Goal: Information Seeking & Learning: Understand process/instructions

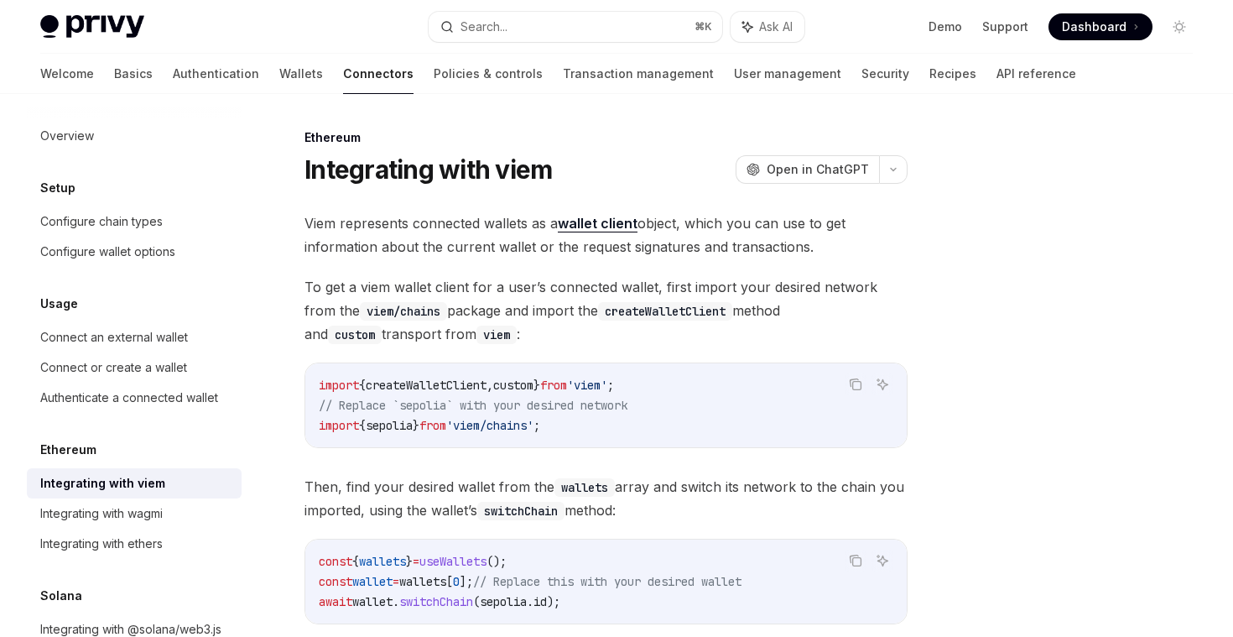
type textarea "*"
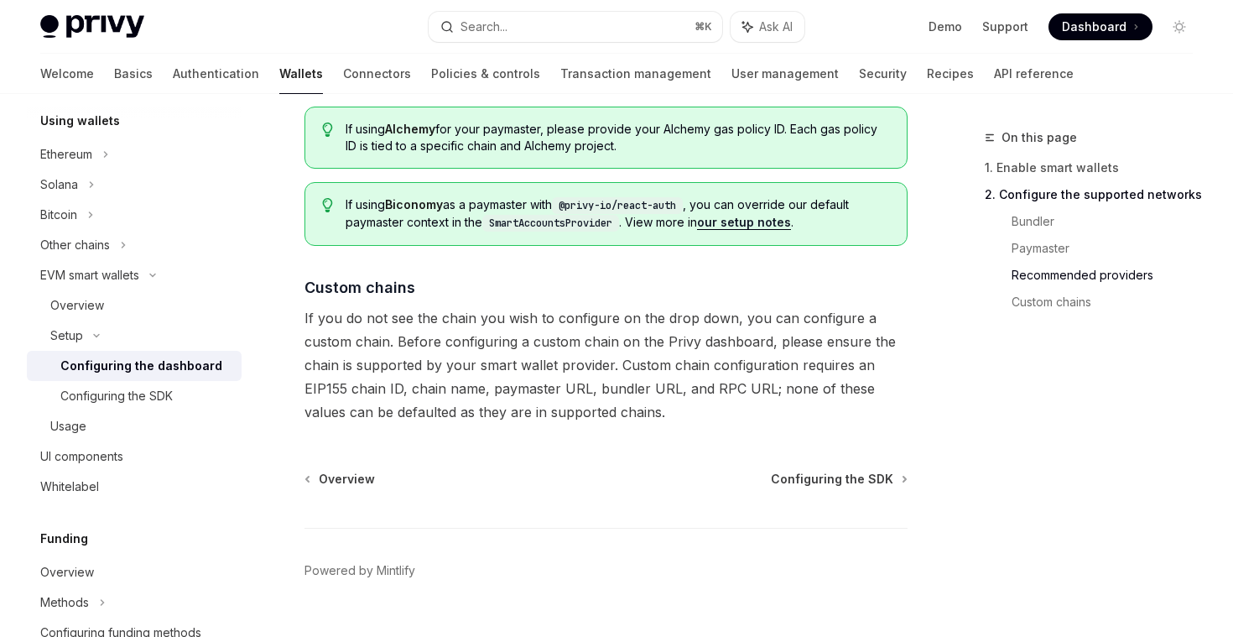
scroll to position [2329, 0]
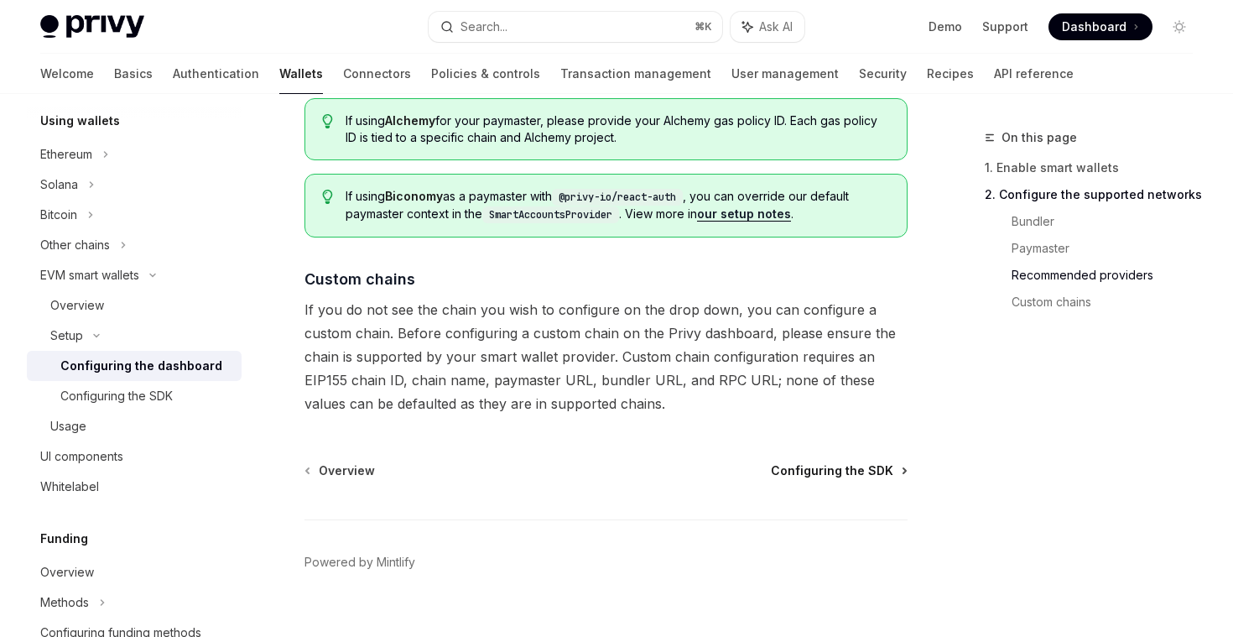
click at [853, 471] on span "Configuring the SDK" at bounding box center [832, 470] width 122 height 17
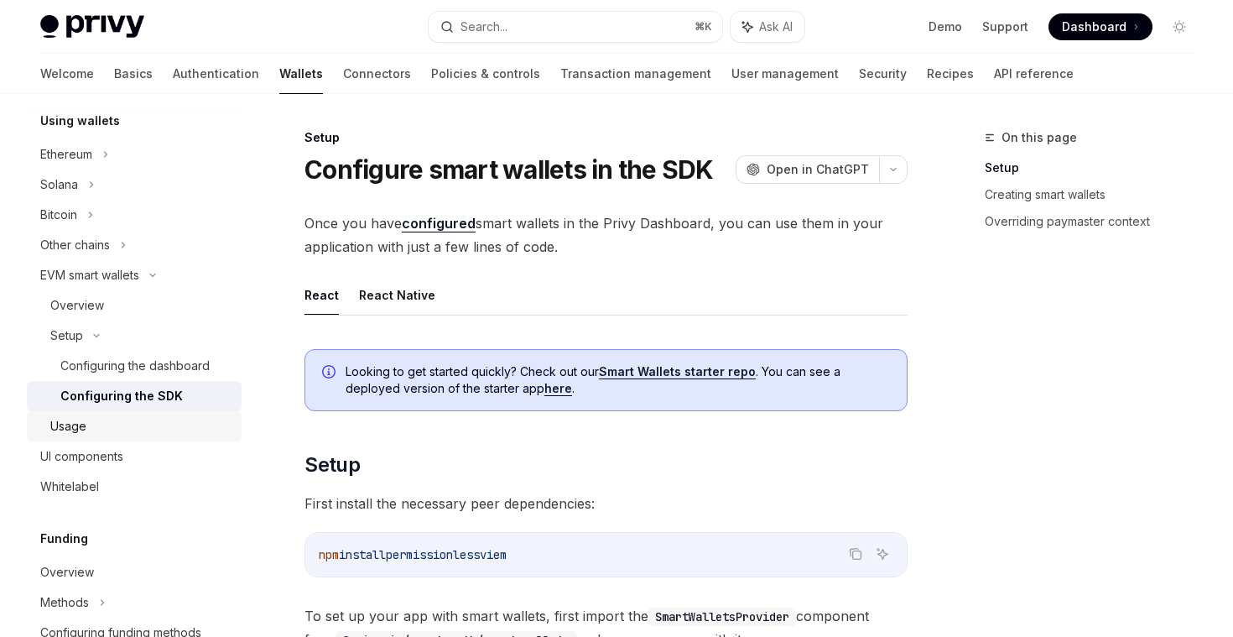
click at [106, 430] on div "Usage" at bounding box center [140, 426] width 181 height 20
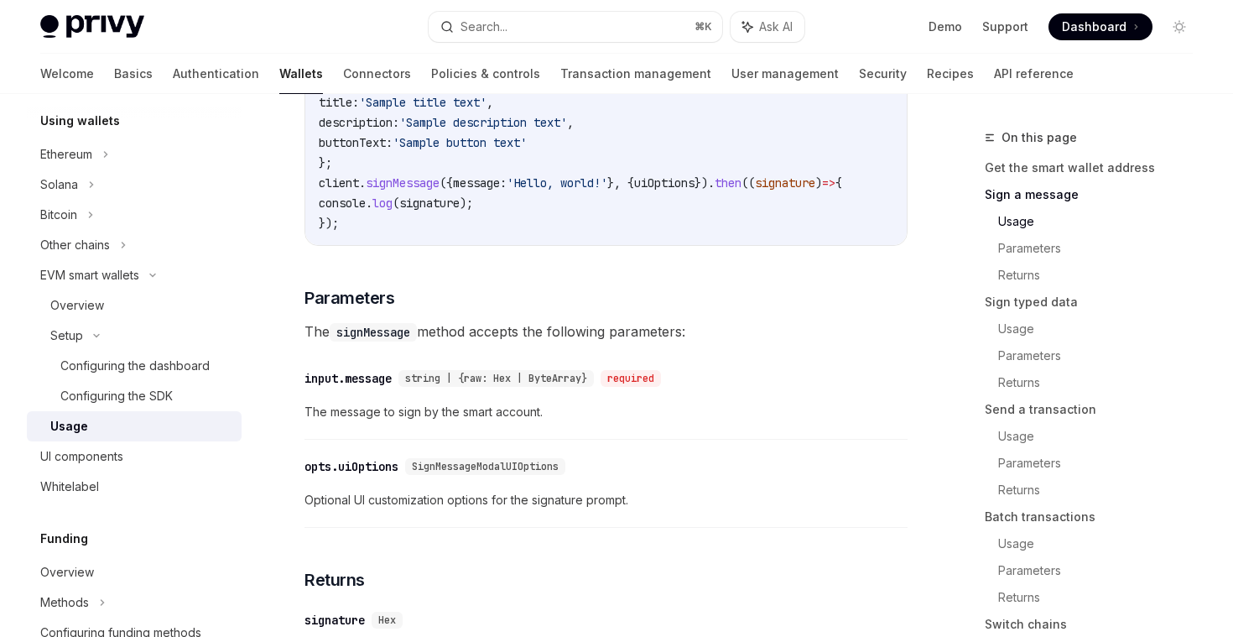
scroll to position [877, 0]
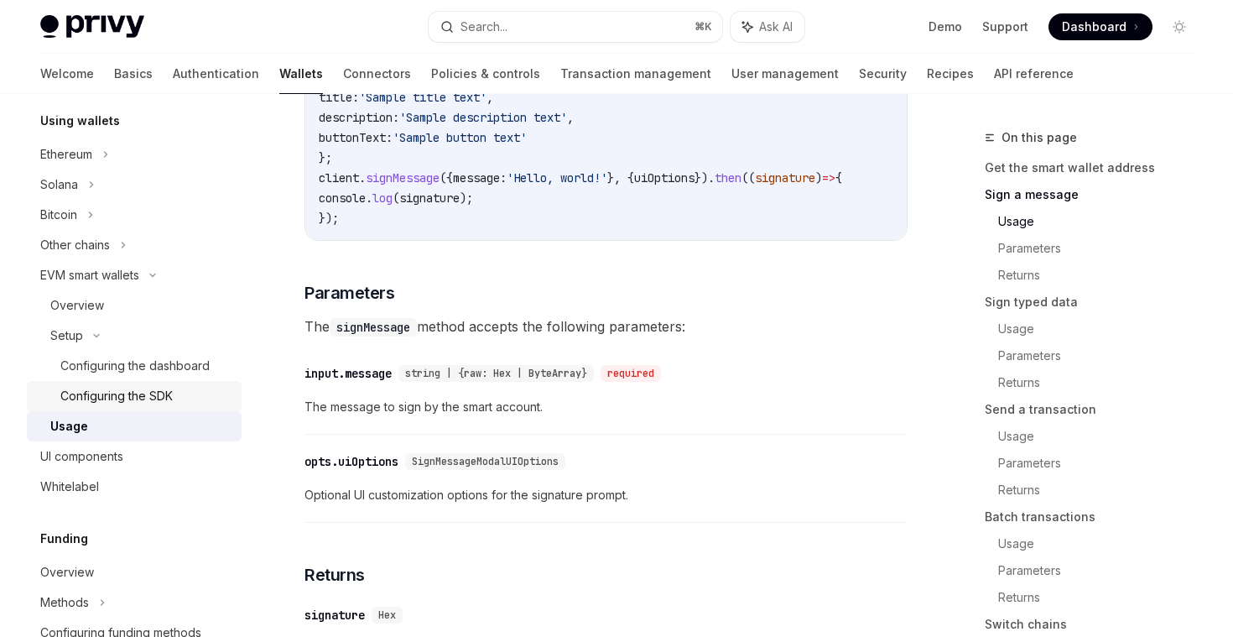
click at [103, 395] on div "Configuring the SDK" at bounding box center [116, 396] width 112 height 20
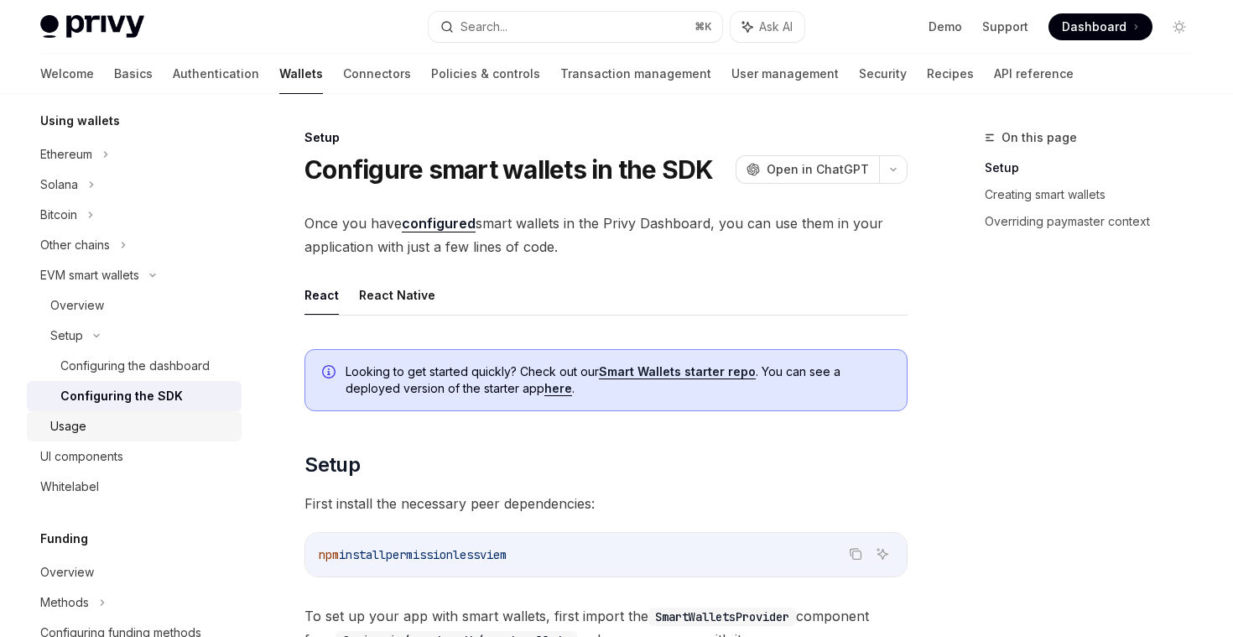
click at [100, 437] on link "Usage" at bounding box center [134, 426] width 215 height 30
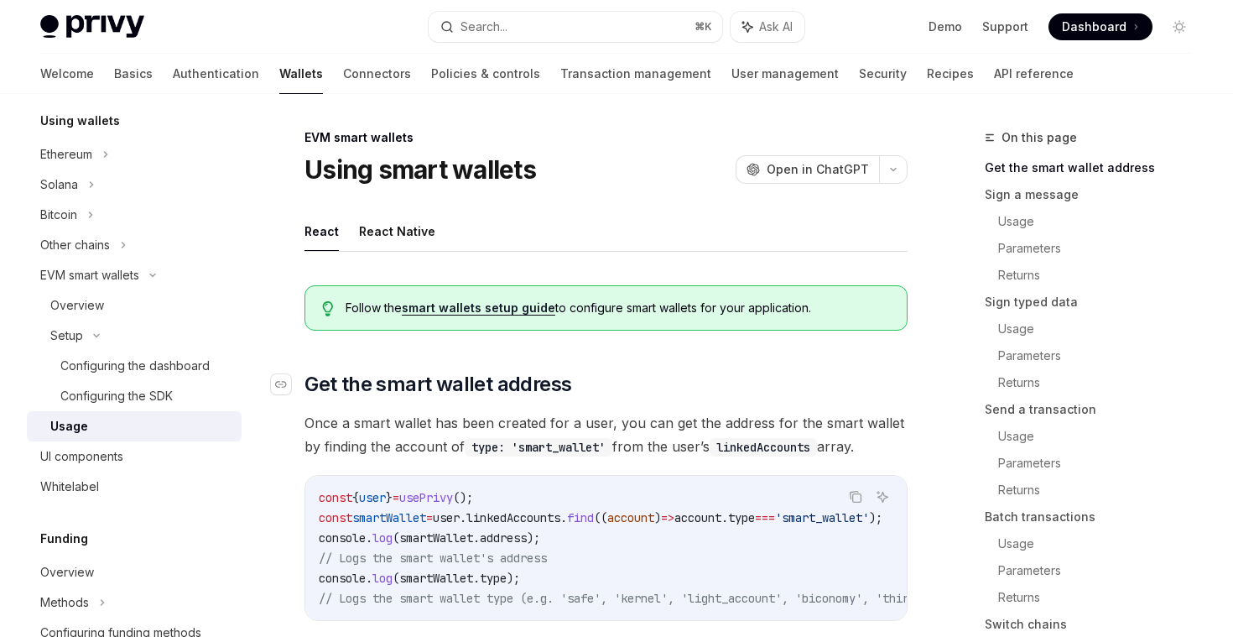
type textarea "*"
